Goal: Task Accomplishment & Management: Manage account settings

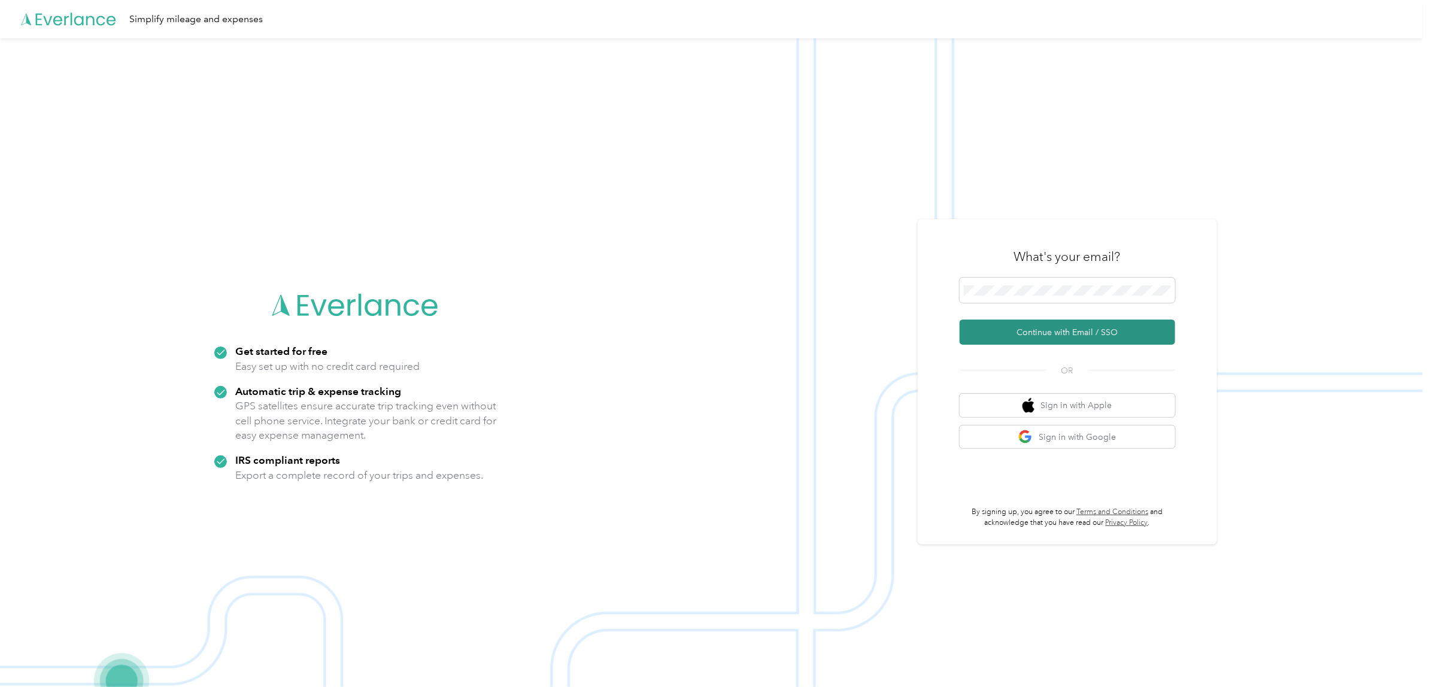
click at [1060, 339] on button "Continue with Email / SSO" at bounding box center [1066, 332] width 215 height 25
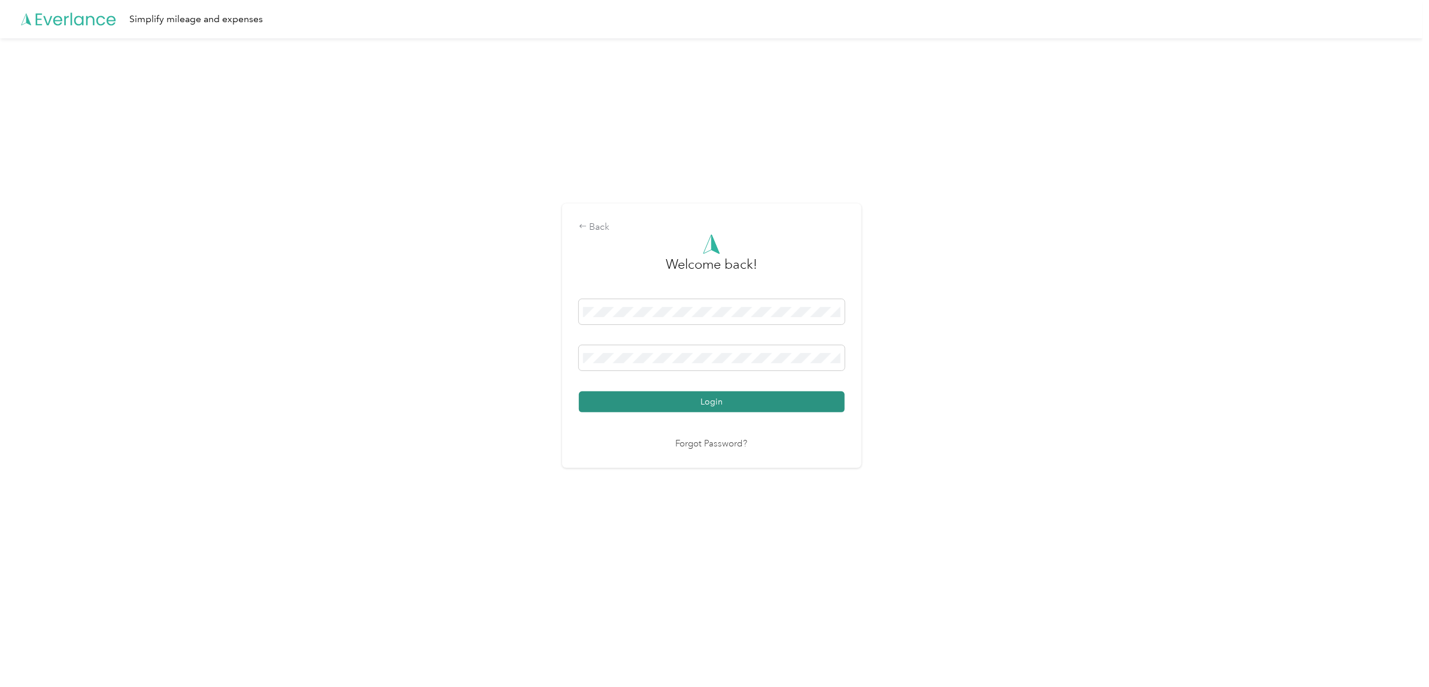
click at [697, 403] on button "Login" at bounding box center [712, 401] width 266 height 21
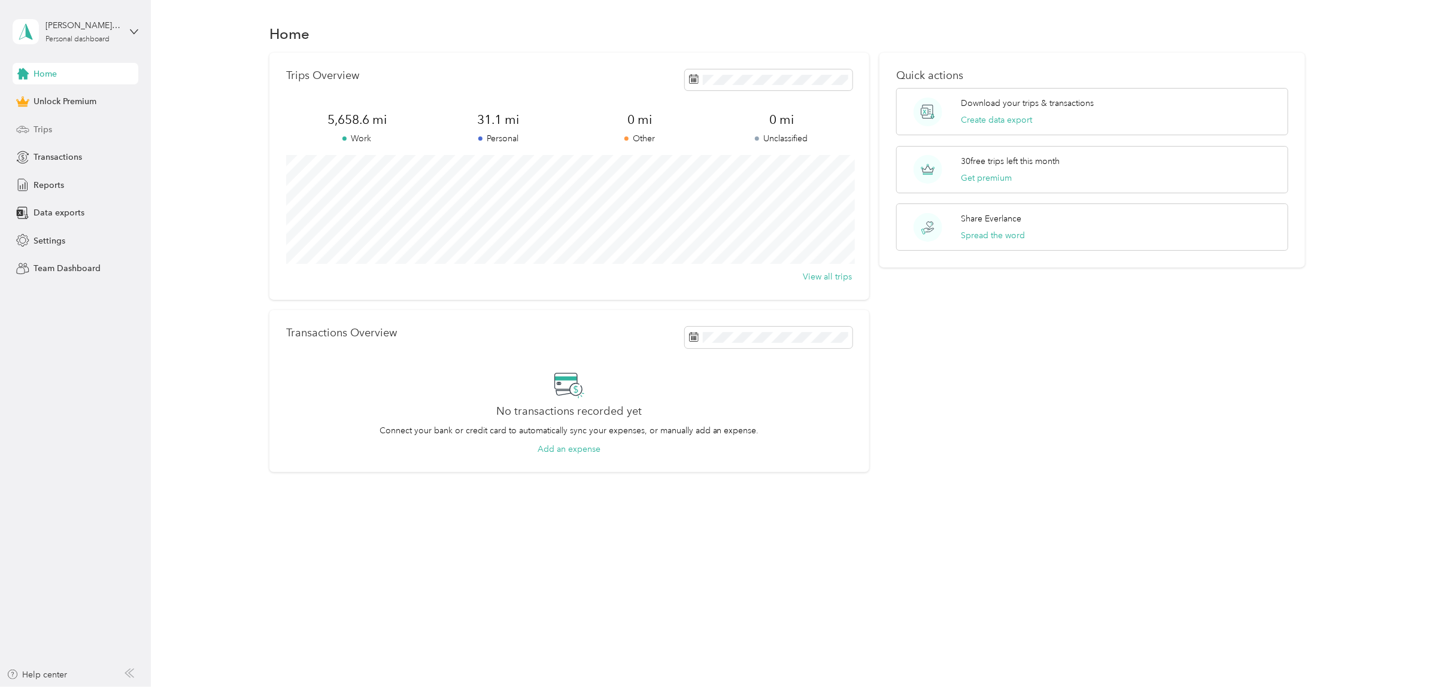
click at [53, 123] on div "Trips" at bounding box center [76, 130] width 126 height 22
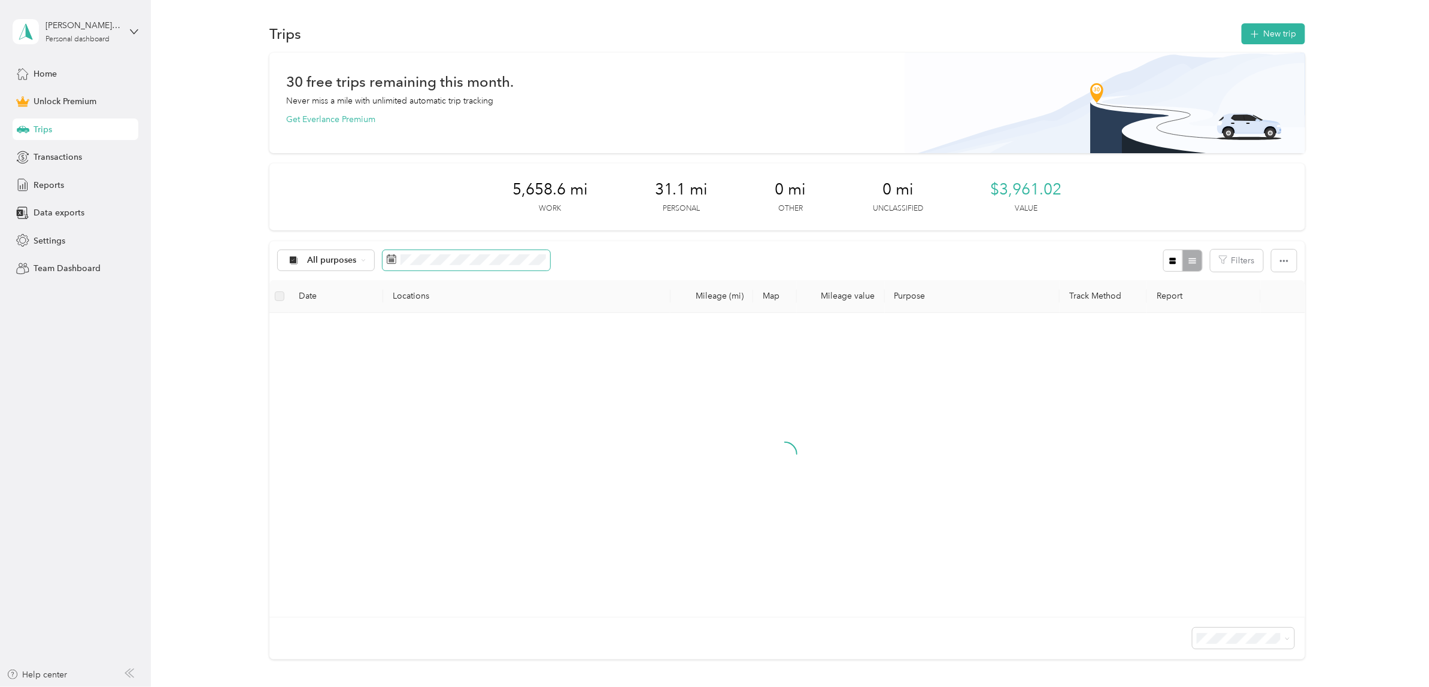
click at [410, 266] on span at bounding box center [466, 260] width 168 height 20
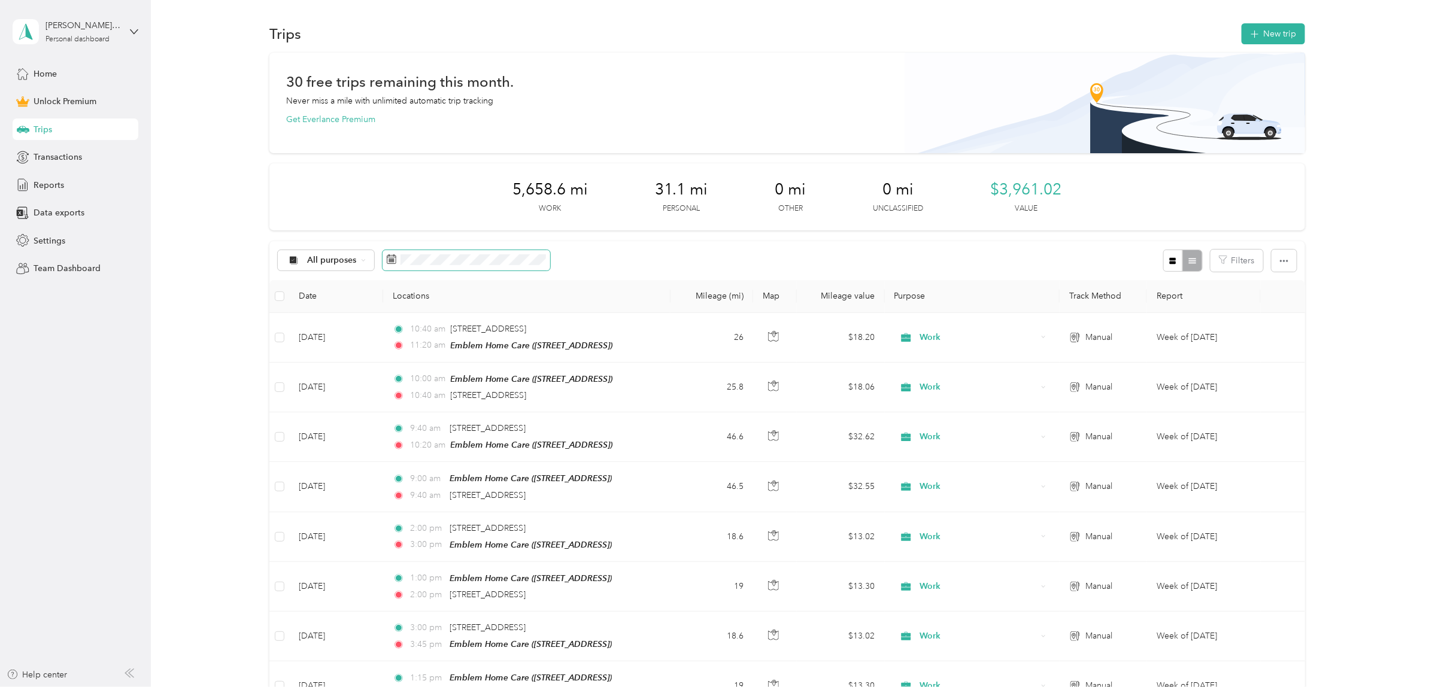
click at [387, 259] on icon at bounding box center [392, 259] width 10 height 10
click at [389, 256] on icon at bounding box center [389, 256] width 1 height 2
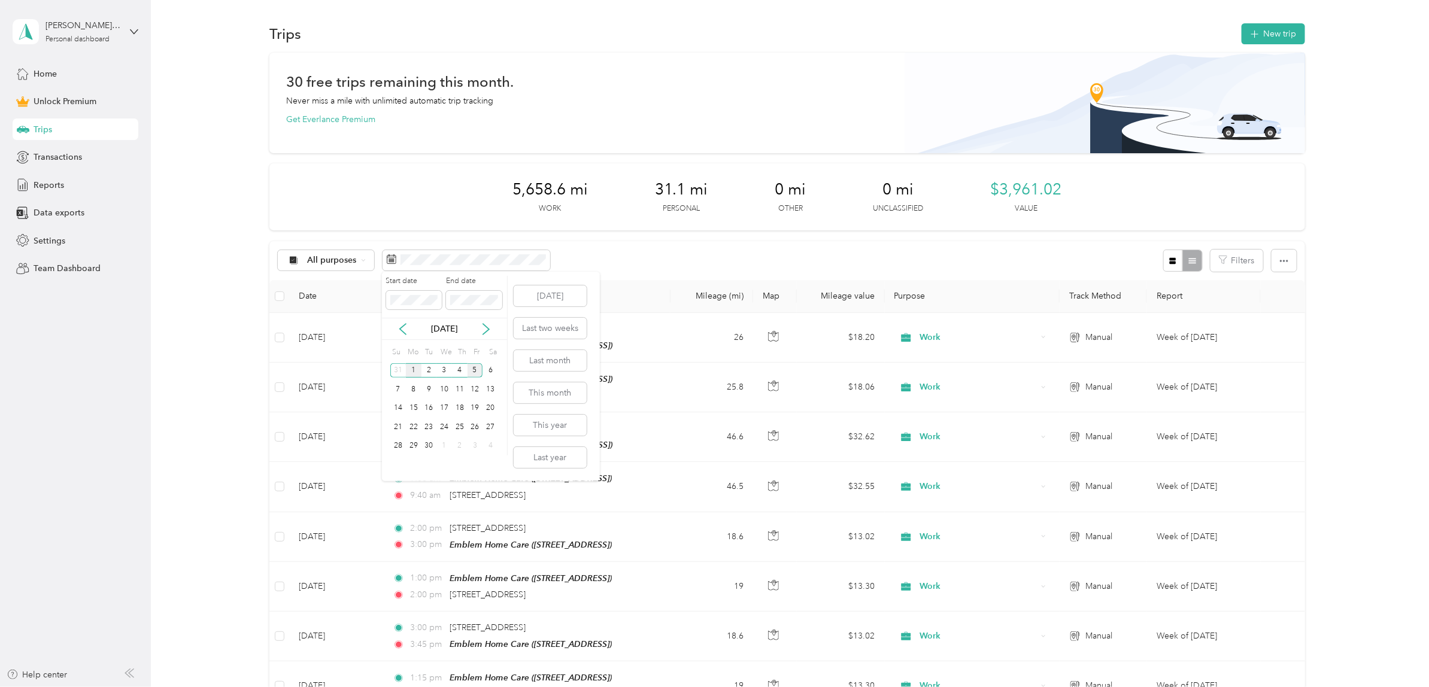
click at [411, 374] on div "1" at bounding box center [414, 370] width 16 height 15
click at [473, 374] on div "5" at bounding box center [475, 370] width 16 height 15
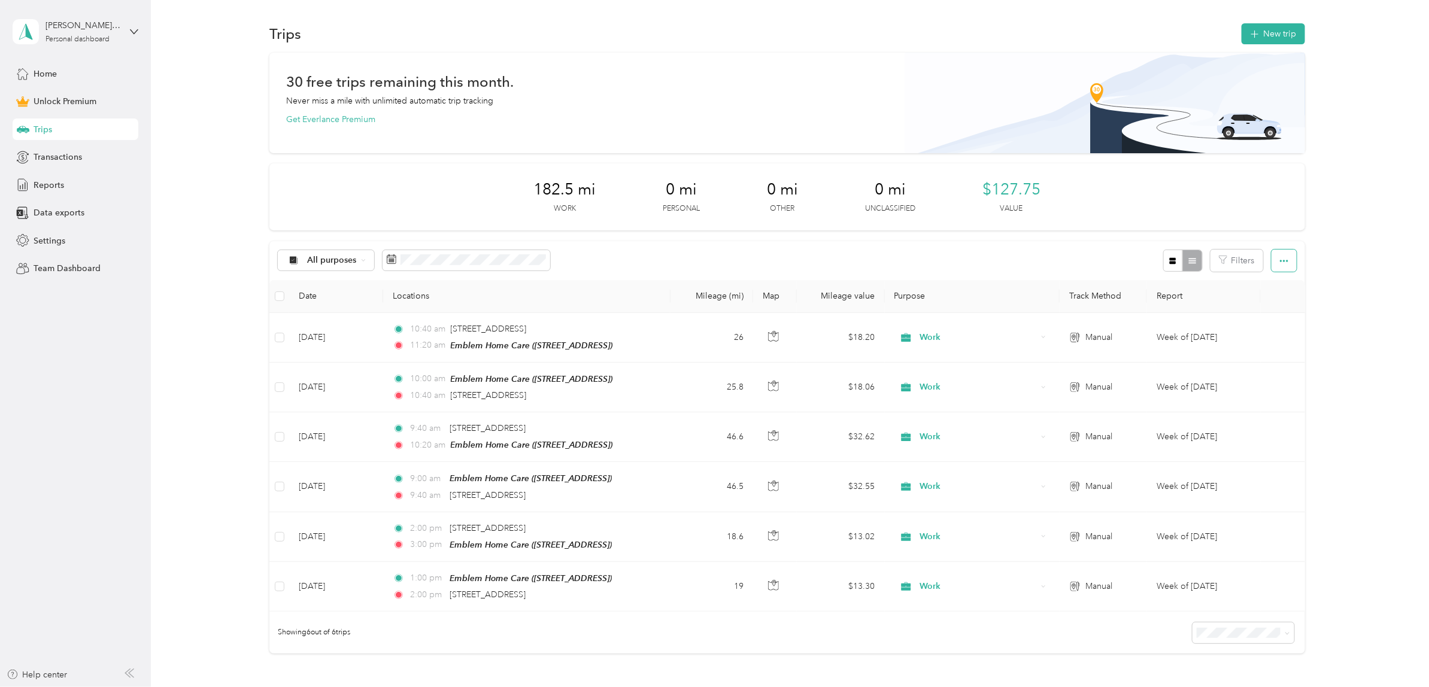
click at [1288, 263] on button "button" at bounding box center [1283, 261] width 25 height 22
click at [1251, 301] on span "Export" at bounding box center [1262, 304] width 25 height 10
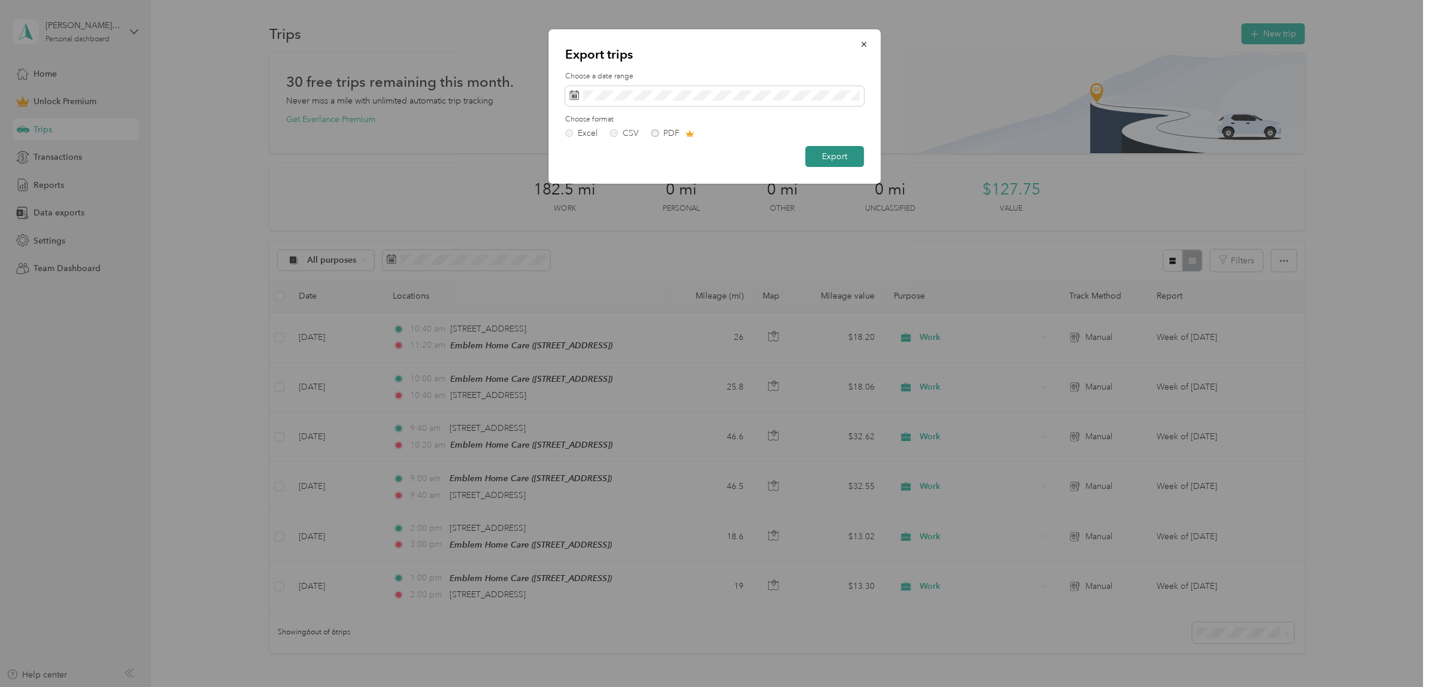
click at [837, 159] on button "Export" at bounding box center [834, 156] width 59 height 21
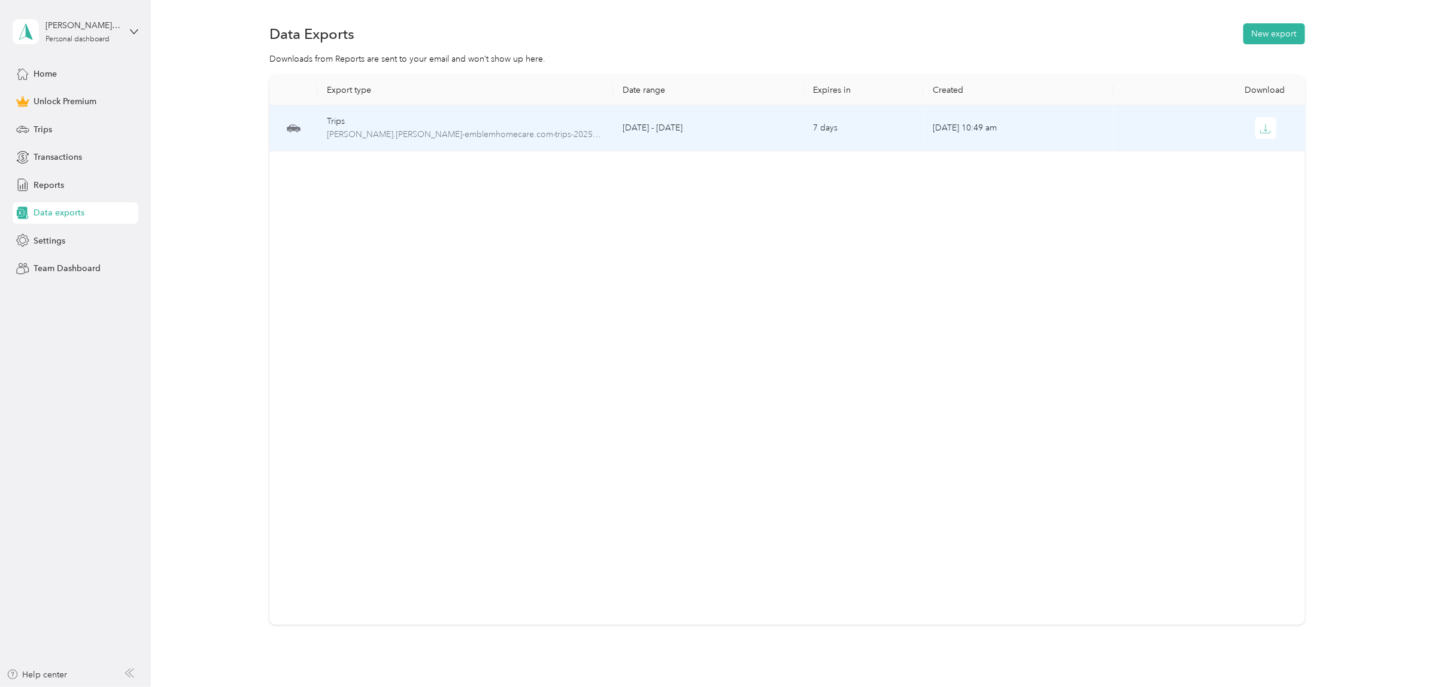
click at [937, 129] on td "[DATE] 10:49 am" at bounding box center [1018, 128] width 191 height 46
